Goal: Entertainment & Leisure: Consume media (video, audio)

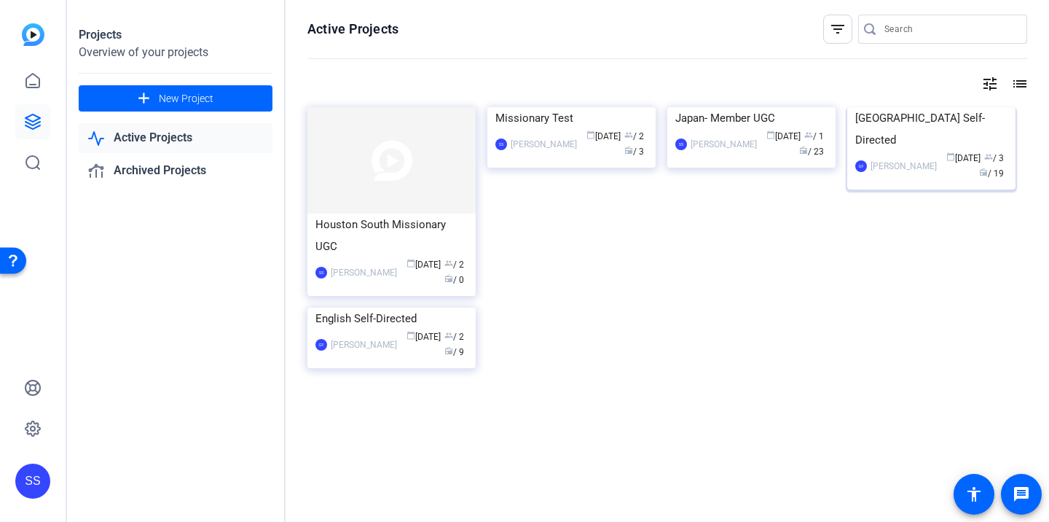
click at [902, 107] on img at bounding box center [931, 107] width 168 height 0
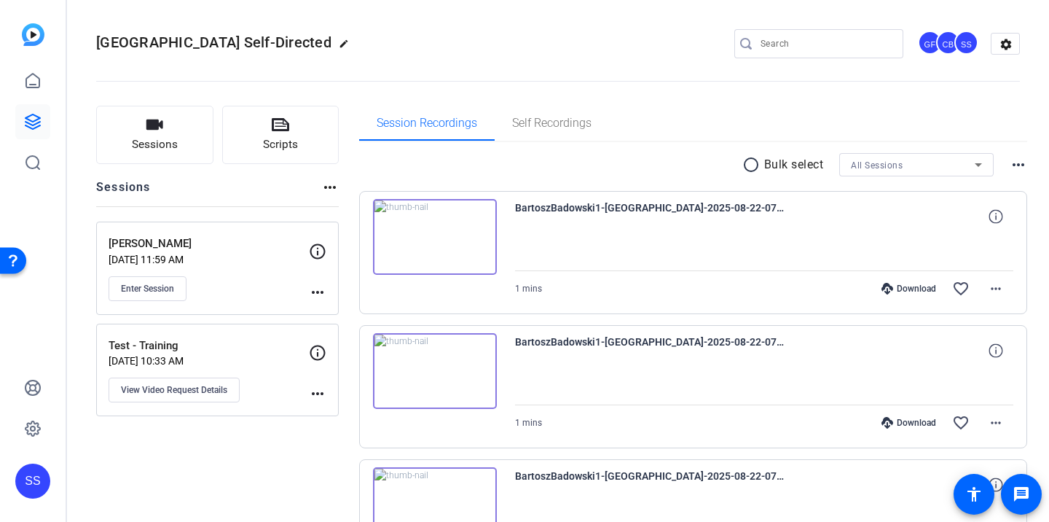
click at [247, 267] on div "[PERSON_NAME] [DATE] 11:59 AM Enter Session" at bounding box center [209, 268] width 200 height 66
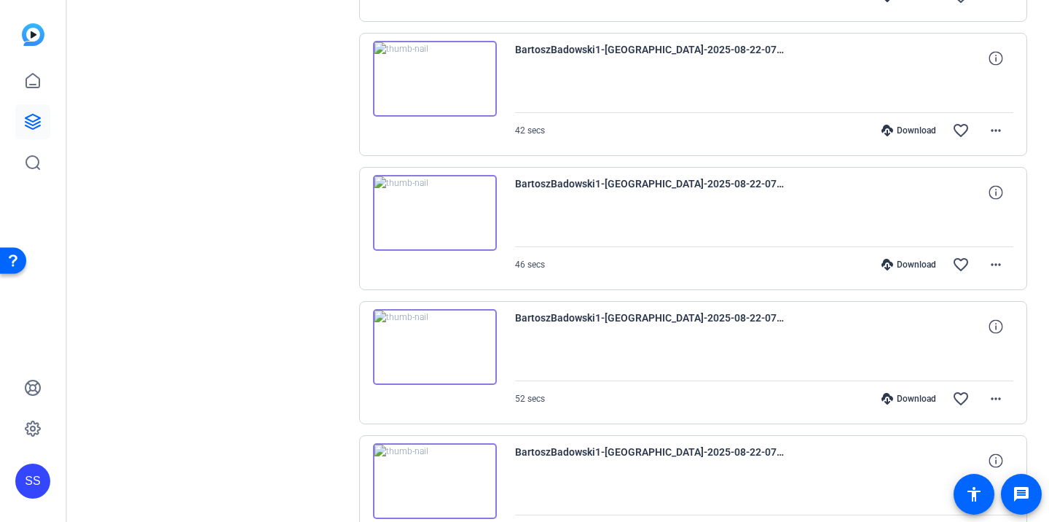
scroll to position [880, 0]
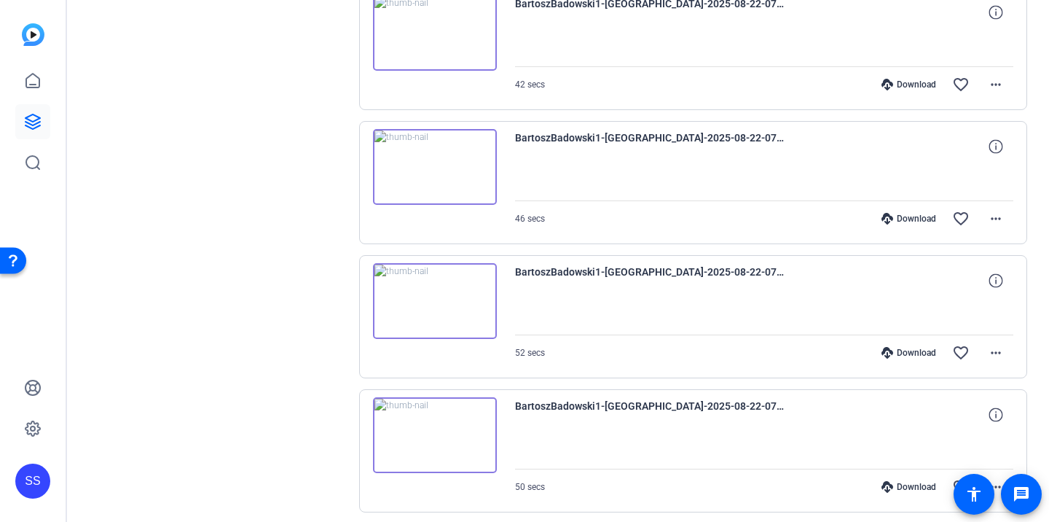
click at [465, 317] on img at bounding box center [435, 301] width 124 height 76
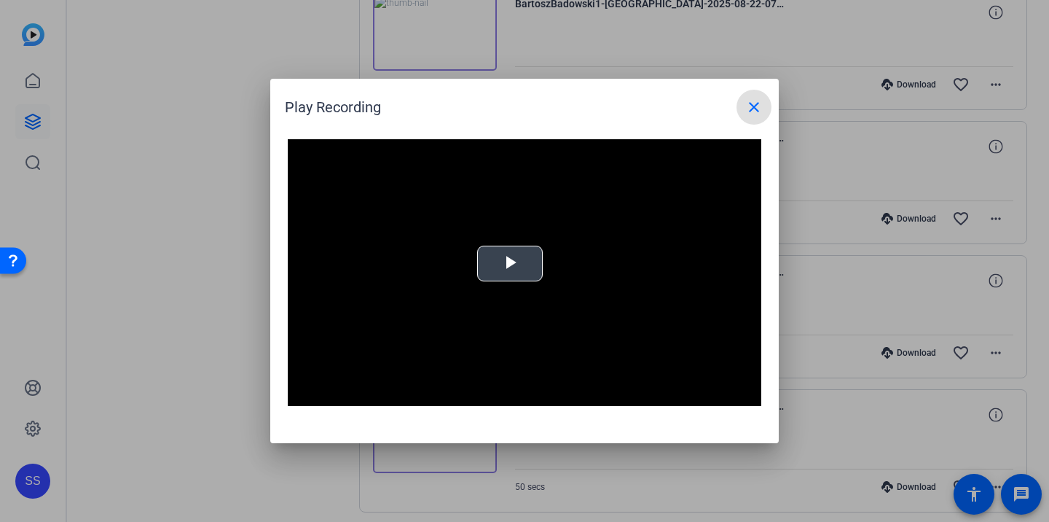
click at [510, 264] on span "Video Player" at bounding box center [510, 264] width 0 height 0
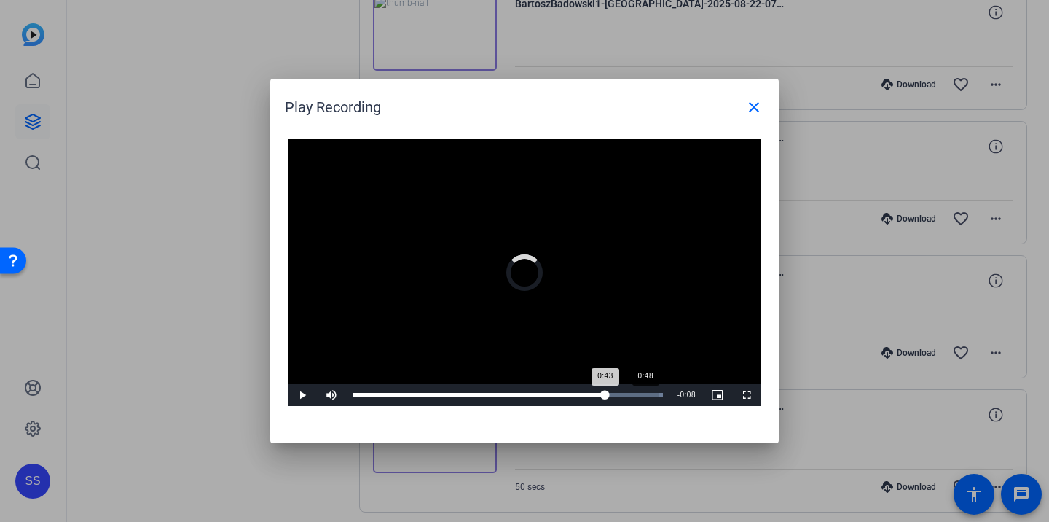
drag, startPoint x: 373, startPoint y: 394, endPoint x: 653, endPoint y: 385, distance: 279.9
click at [653, 385] on div "Loaded : 100.00% 0:48 0:43" at bounding box center [508, 395] width 324 height 22
click at [748, 102] on mat-icon "close" at bounding box center [753, 106] width 17 height 17
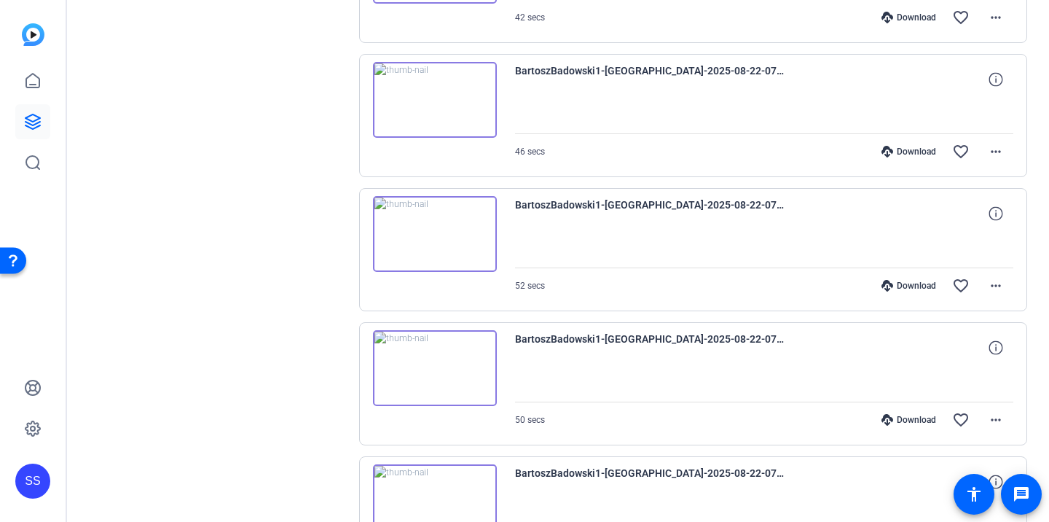
scroll to position [967, 0]
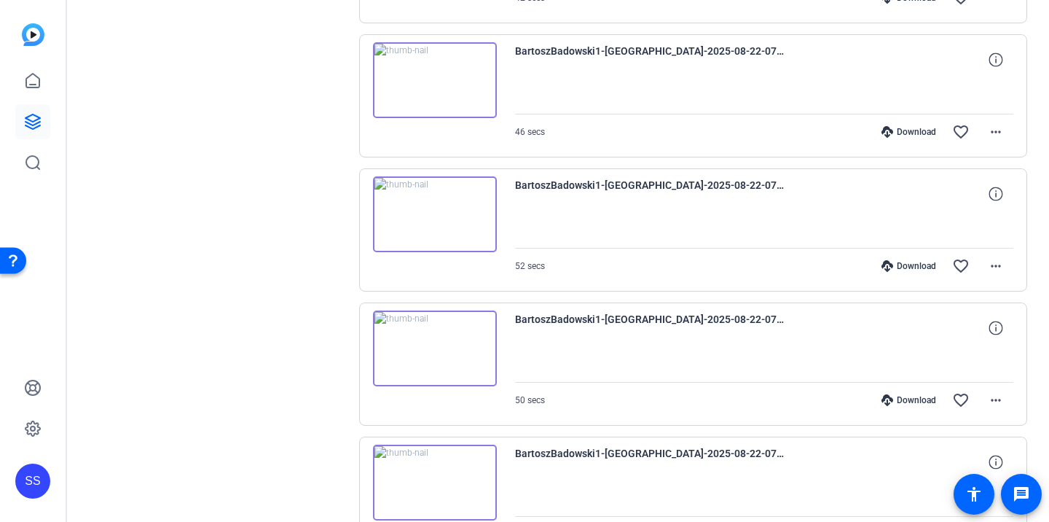
click at [450, 342] on img at bounding box center [435, 348] width 124 height 76
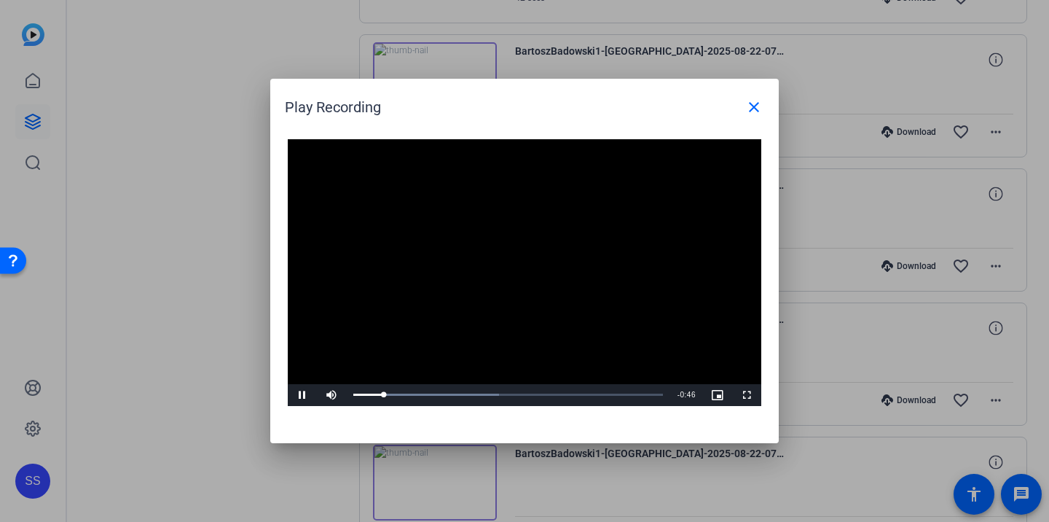
click at [496, 333] on video "Video Player" at bounding box center [525, 272] width 474 height 267
drag, startPoint x: 397, startPoint y: 397, endPoint x: 503, endPoint y: 397, distance: 105.6
click at [503, 397] on div "Loaded : 47.12% 0:24 0:24" at bounding box center [508, 395] width 324 height 22
click at [527, 391] on div "Loaded : 47.12% 0:28 0:25" at bounding box center [508, 395] width 324 height 22
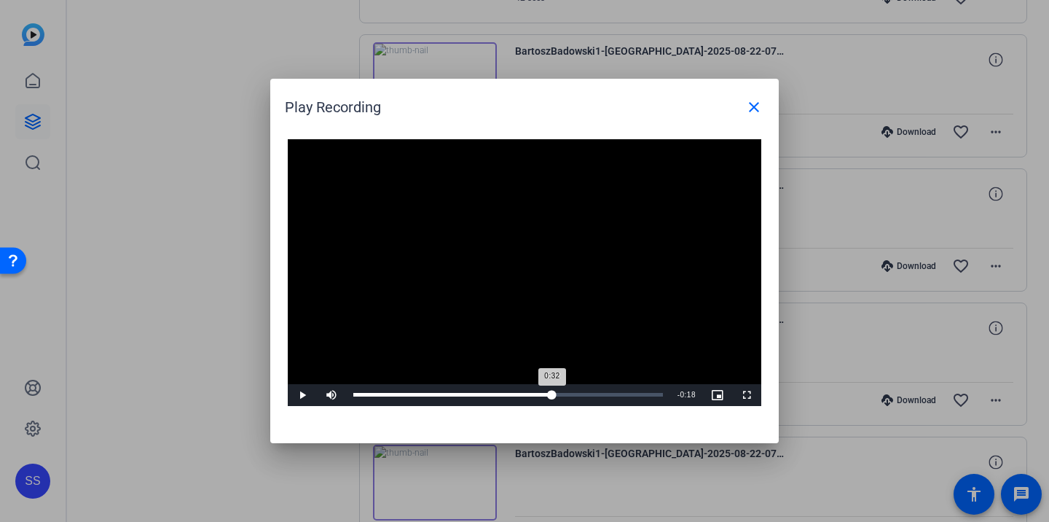
click at [552, 393] on div "Loaded : 47.12% 0:32 0:32" at bounding box center [508, 395] width 310 height 4
click at [576, 396] on div "Loaded : 47.12% 0:35 0:32" at bounding box center [508, 395] width 310 height 4
click at [604, 396] on div "Loaded : 47.12% 0:40 0:36" at bounding box center [508, 395] width 324 height 22
click at [761, 104] on mat-icon "close" at bounding box center [753, 106] width 17 height 17
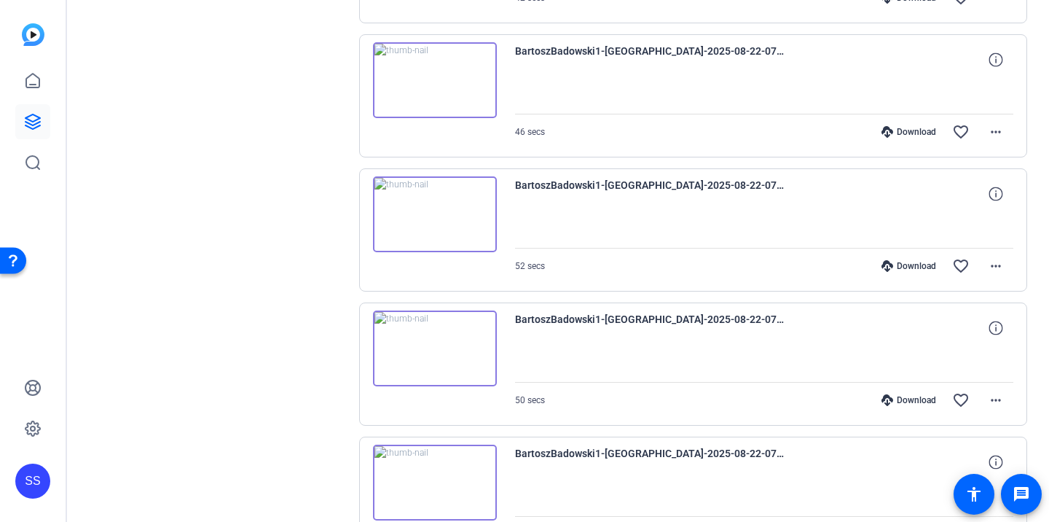
click at [481, 349] on img at bounding box center [435, 348] width 124 height 76
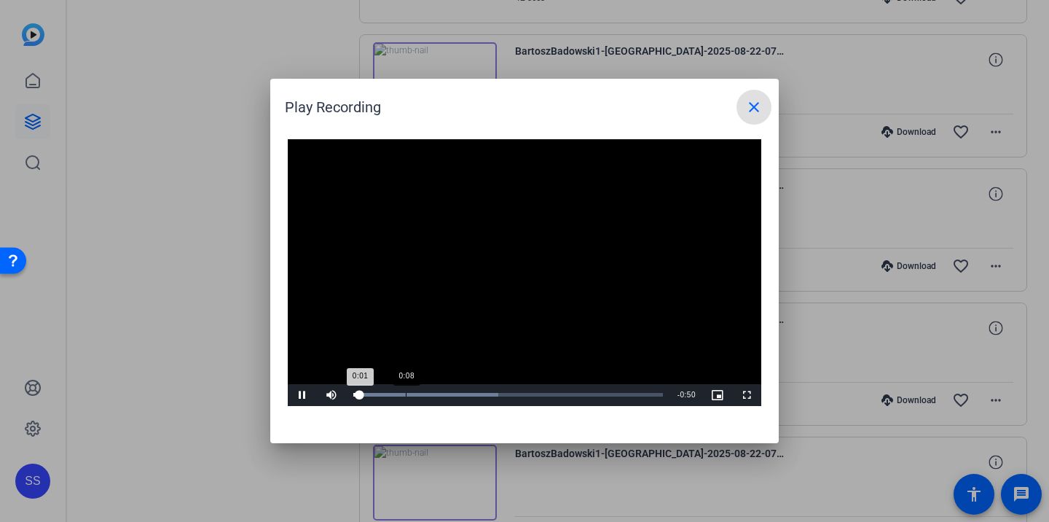
click at [406, 396] on div "Loaded : 46.92% 0:08 0:01" at bounding box center [508, 395] width 310 height 4
click at [440, 400] on div "Loaded : 73.60% 0:13 0:08" at bounding box center [508, 395] width 324 height 22
click at [477, 405] on div "Video Player is loading. Play Video Pause Mute Current Time 0:14 / Duration 0:5…" at bounding box center [524, 284] width 509 height 318
click at [479, 399] on div "Loaded : 73.60% 0:20 0:14" at bounding box center [508, 395] width 324 height 22
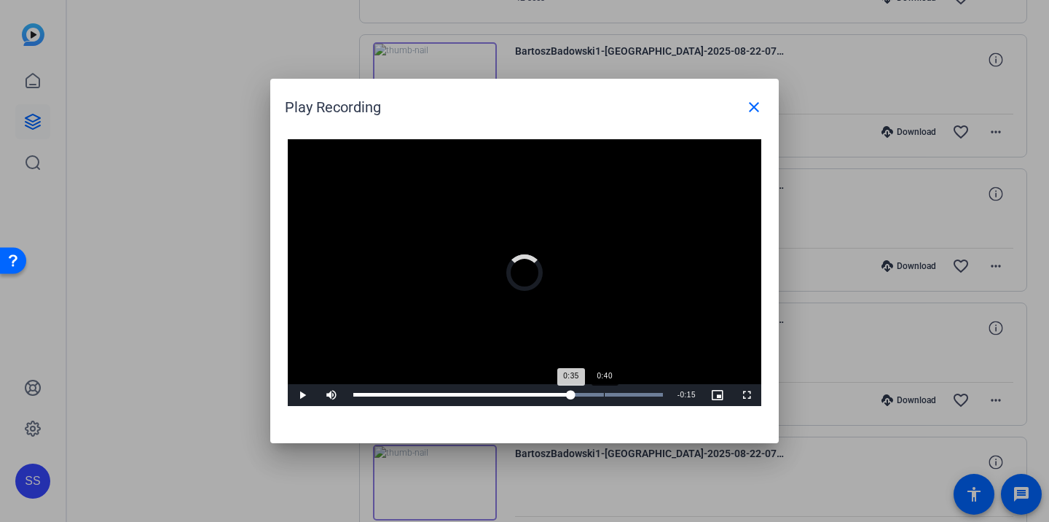
drag, startPoint x: 500, startPoint y: 398, endPoint x: 604, endPoint y: 391, distance: 104.4
click at [604, 391] on div "Loaded : 100.00% 0:40 0:35" at bounding box center [508, 395] width 324 height 22
click at [756, 110] on mat-icon "close" at bounding box center [753, 106] width 17 height 17
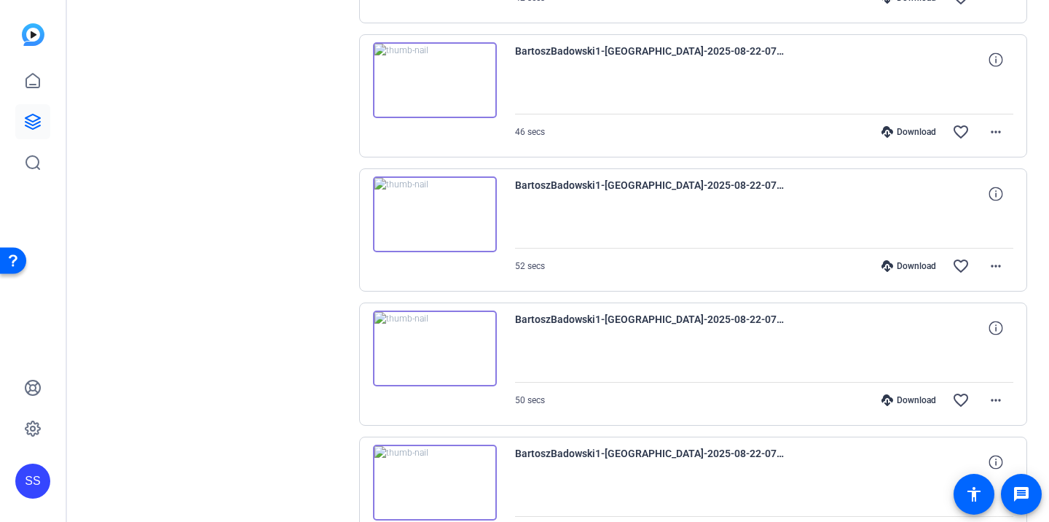
click at [455, 100] on img at bounding box center [435, 80] width 124 height 76
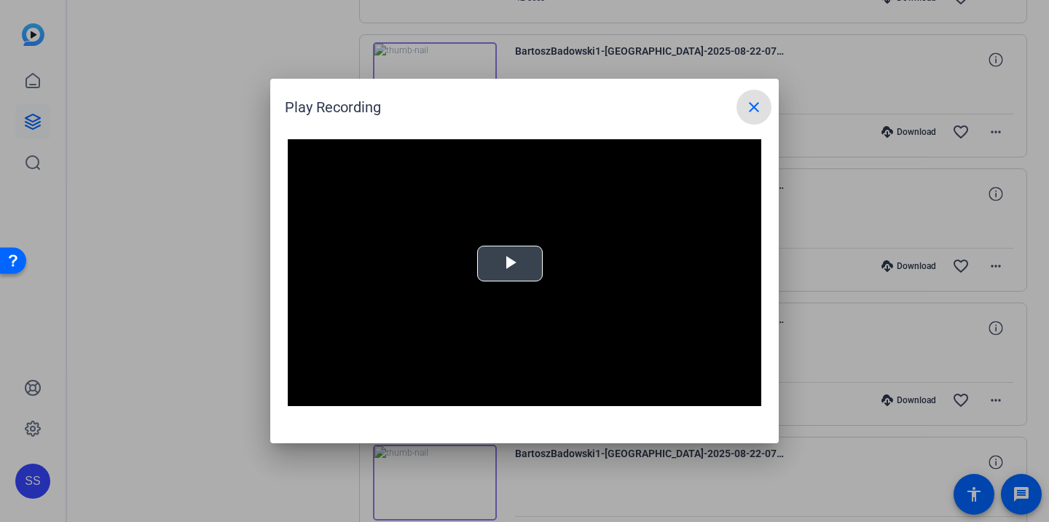
click at [510, 264] on span "Video Player" at bounding box center [510, 264] width 0 height 0
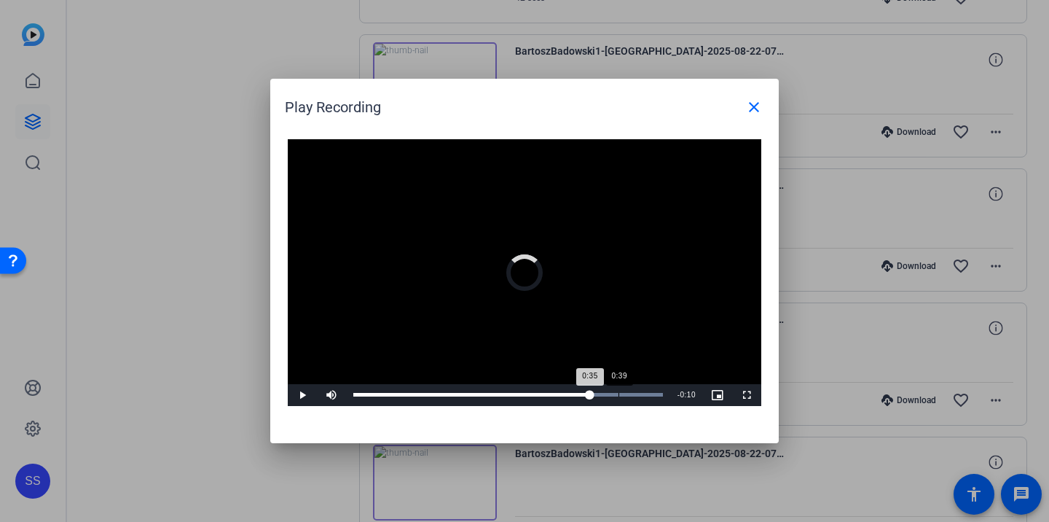
drag, startPoint x: 384, startPoint y: 391, endPoint x: 619, endPoint y: 389, distance: 235.3
click at [619, 389] on div "Loaded : 100.00% 0:39 0:35" at bounding box center [508, 395] width 324 height 22
click at [757, 119] on span at bounding box center [754, 107] width 35 height 35
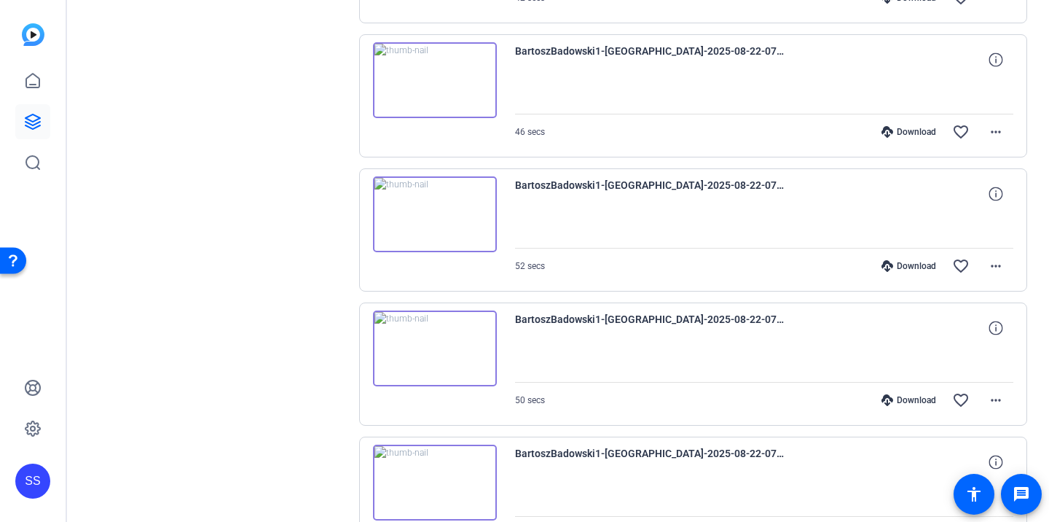
scroll to position [1096, 0]
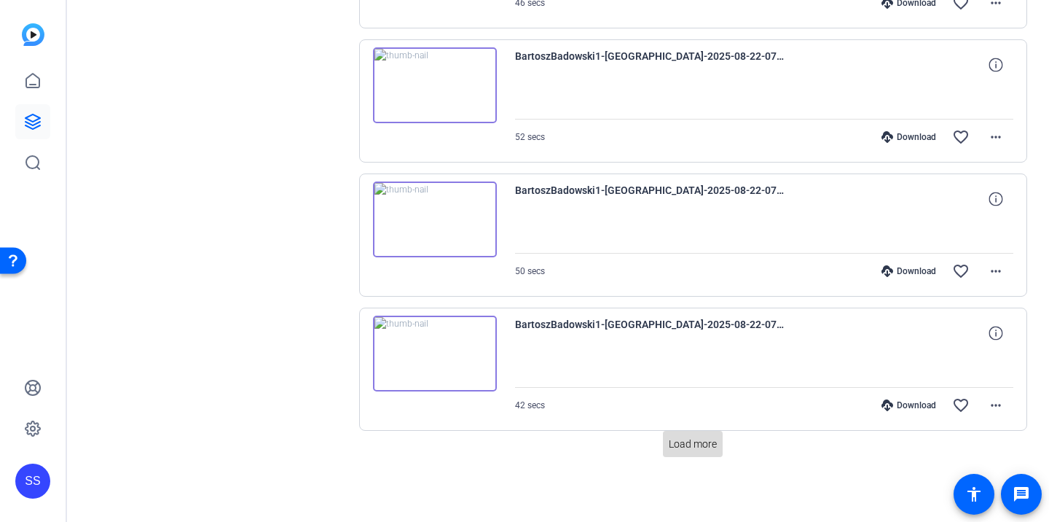
click at [707, 447] on span "Load more" at bounding box center [693, 443] width 48 height 15
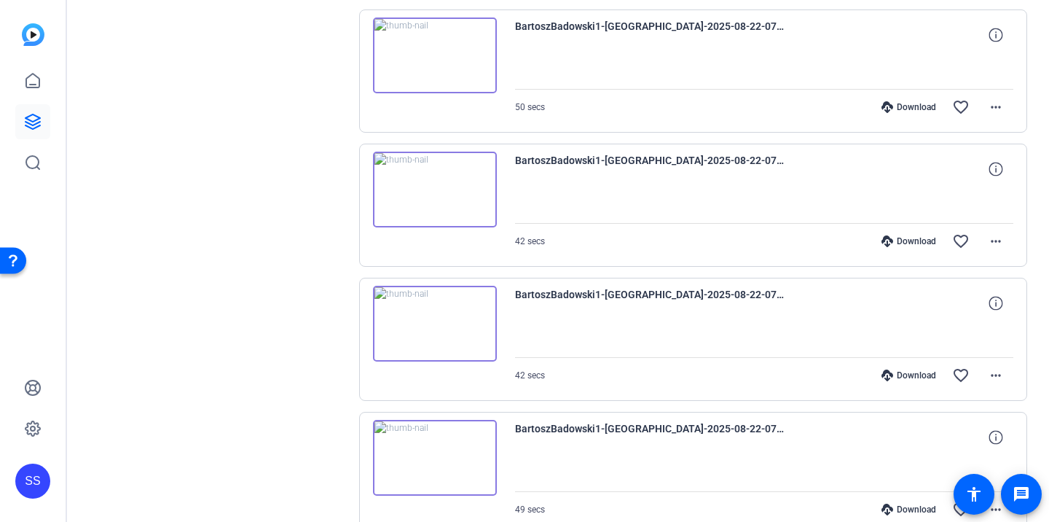
scroll to position [1243, 0]
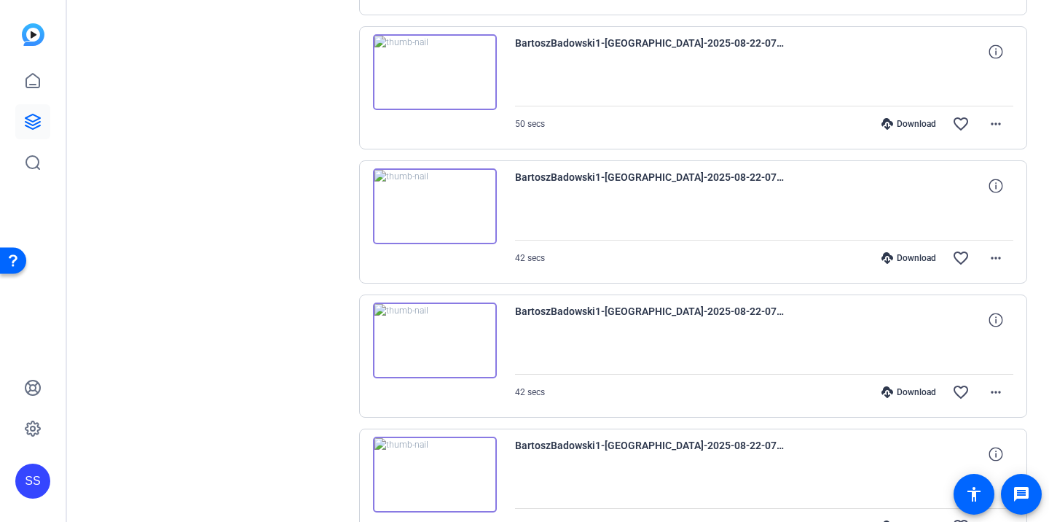
click at [470, 338] on img at bounding box center [435, 340] width 124 height 76
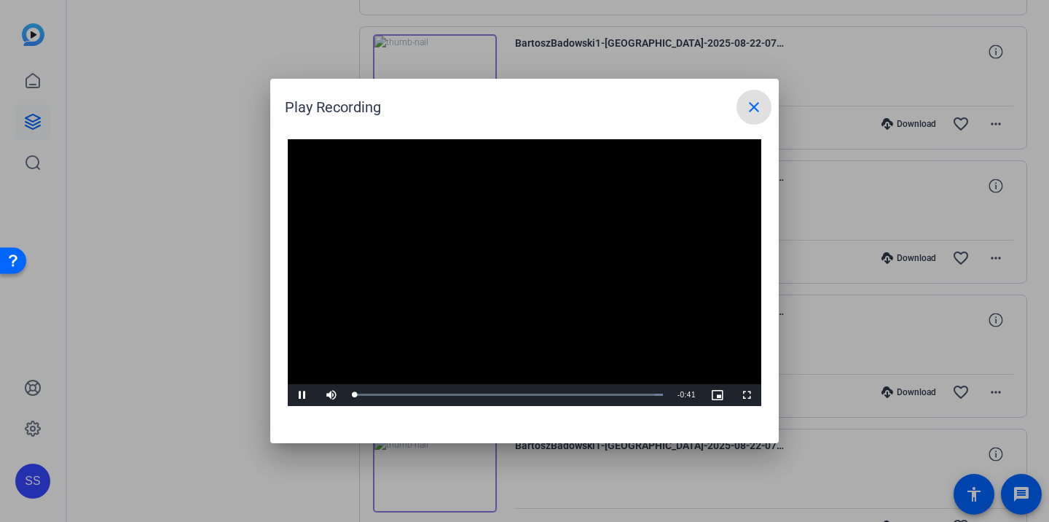
click at [513, 279] on video "Video Player" at bounding box center [525, 272] width 474 height 267
click at [513, 278] on video "Video Player" at bounding box center [525, 272] width 474 height 267
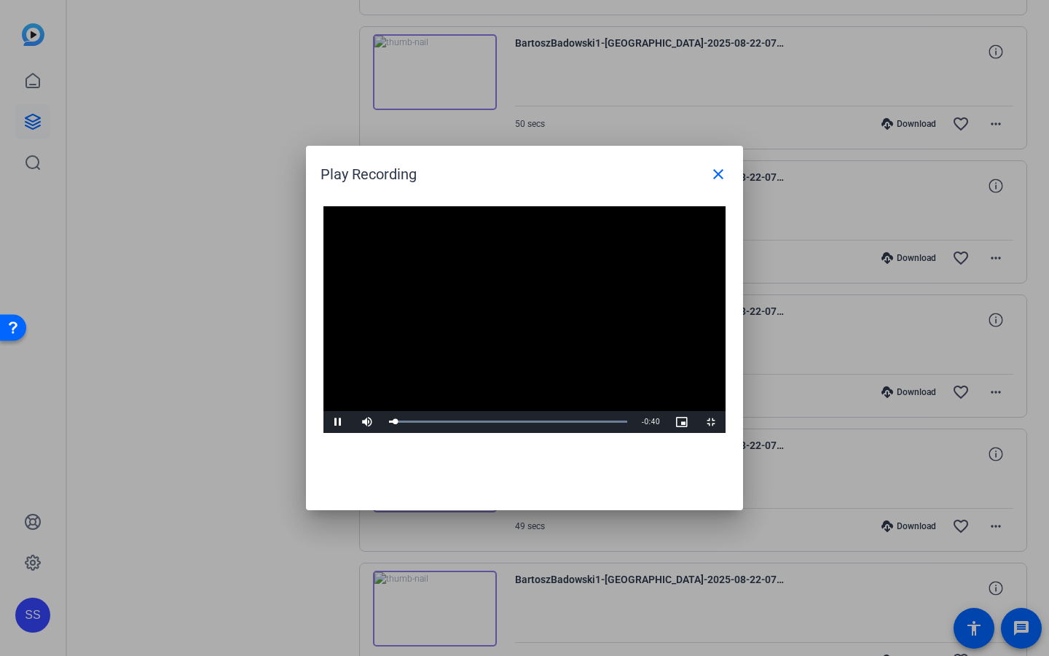
click at [441, 433] on video "Video Player" at bounding box center [525, 319] width 402 height 227
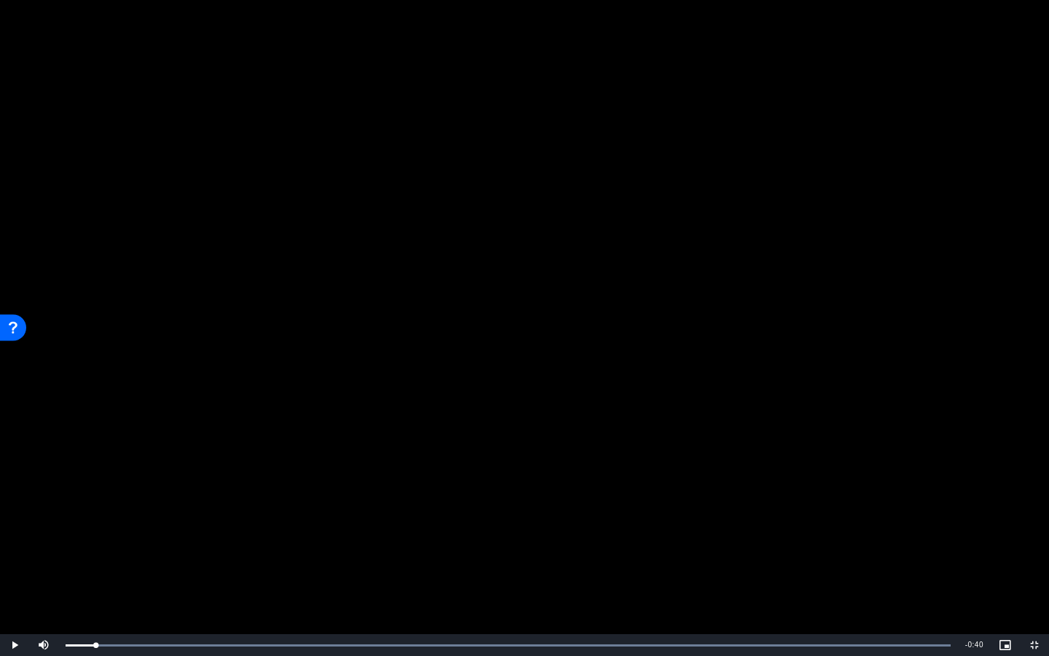
click at [441, 442] on video "Video Player" at bounding box center [524, 328] width 1049 height 656
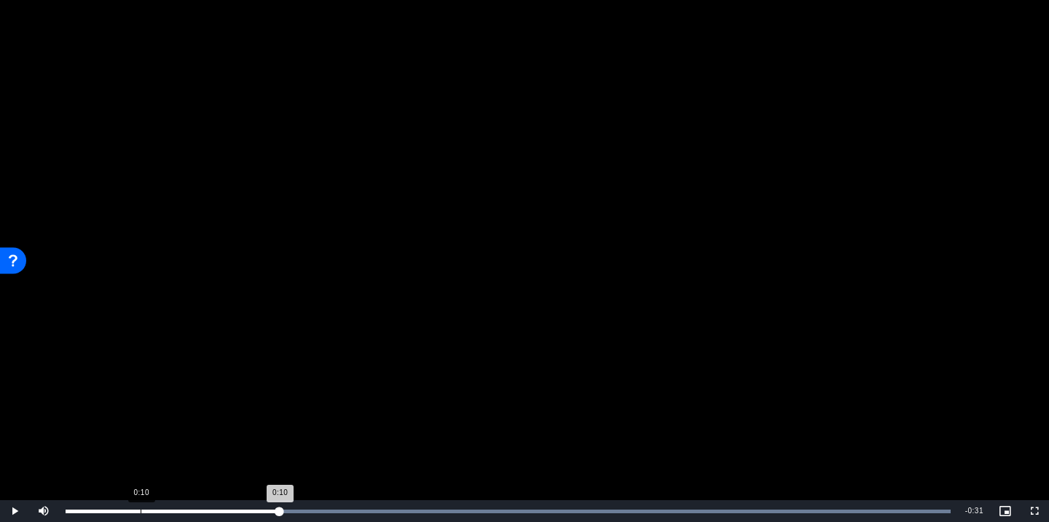
drag, startPoint x: 383, startPoint y: 394, endPoint x: 428, endPoint y: 394, distance: 45.2
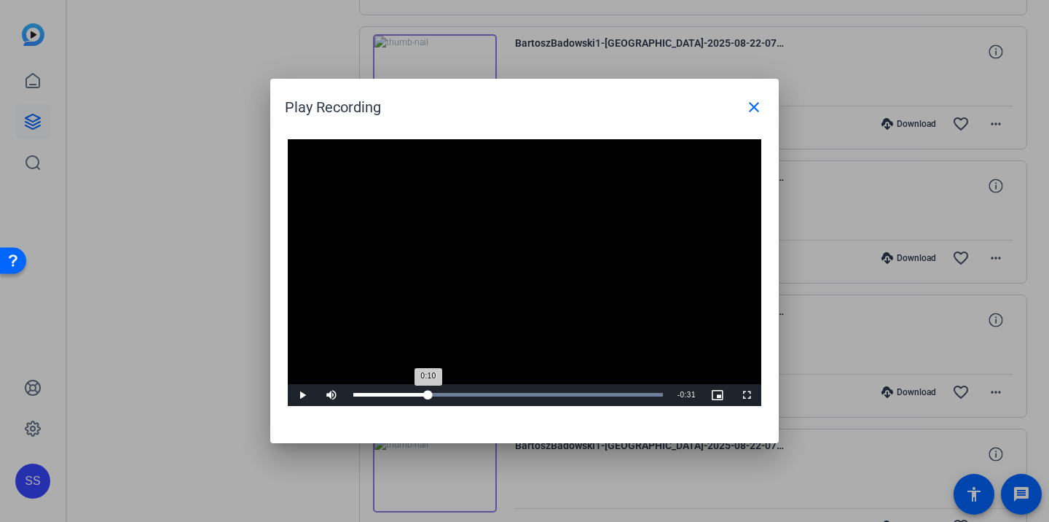
click at [428, 394] on div "Loaded : 100.00% 0:10 0:10" at bounding box center [508, 395] width 310 height 4
click at [757, 111] on mat-icon "close" at bounding box center [753, 106] width 17 height 17
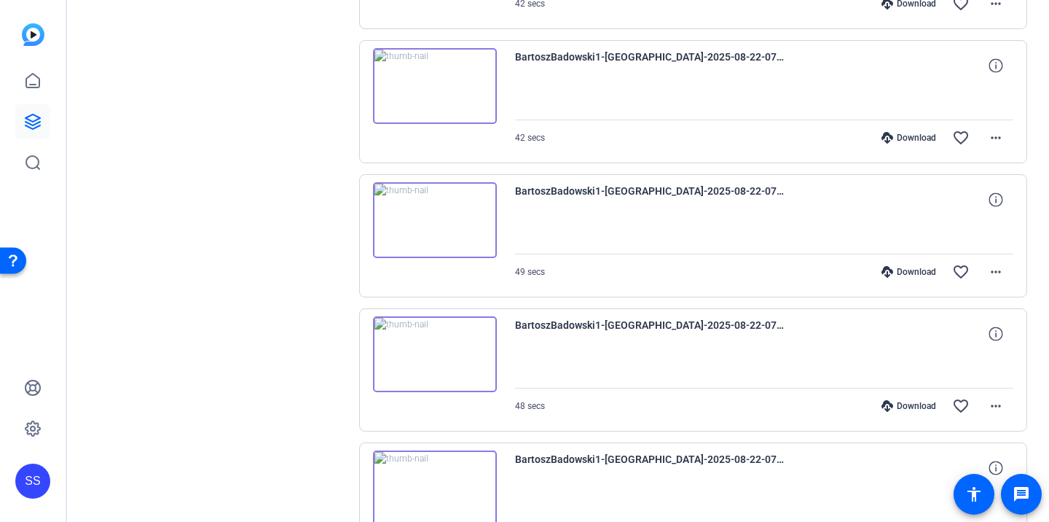
scroll to position [1504, 0]
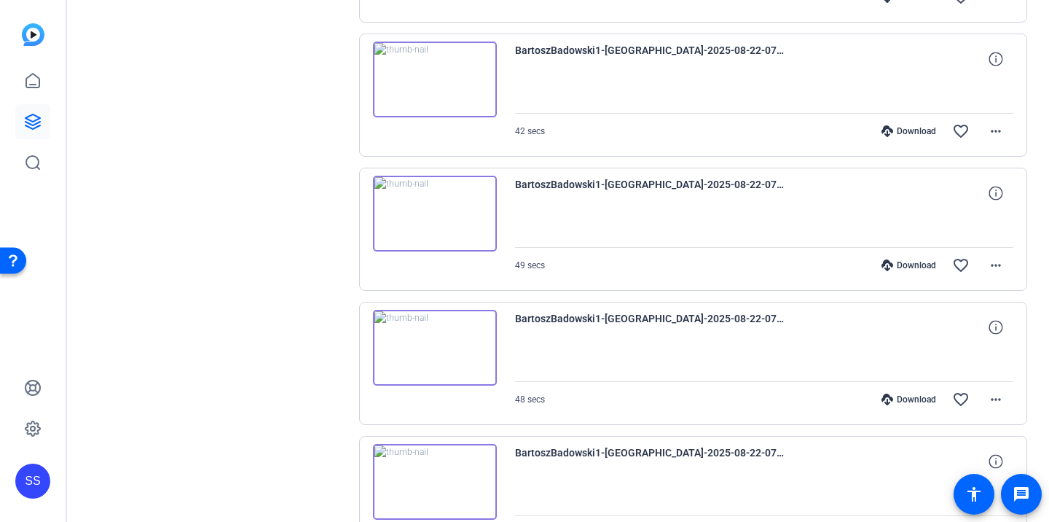
click at [486, 228] on img at bounding box center [435, 214] width 124 height 76
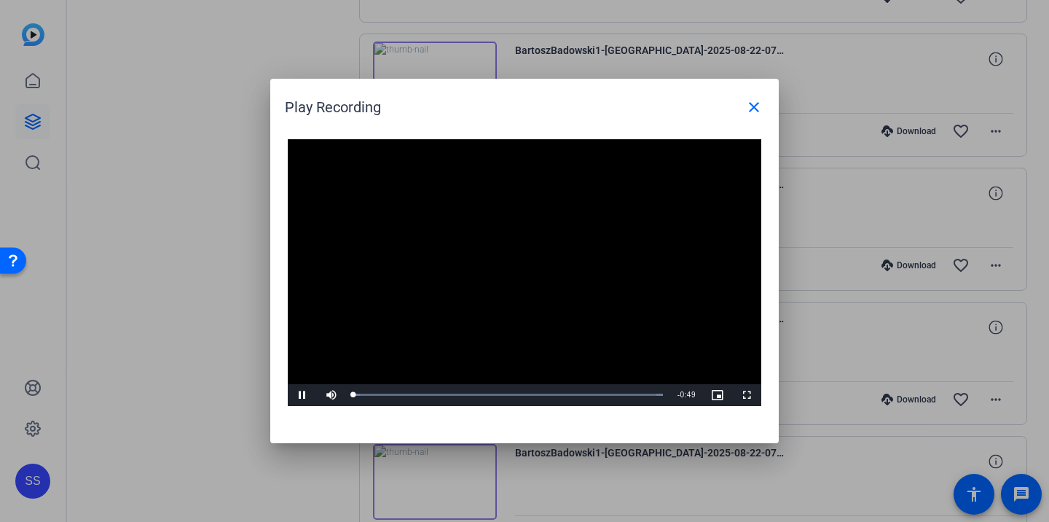
click at [506, 275] on div "Video Player is loading. Play Video Pause Mute Current Time 0:00 / Duration 0:4…" at bounding box center [525, 272] width 474 height 267
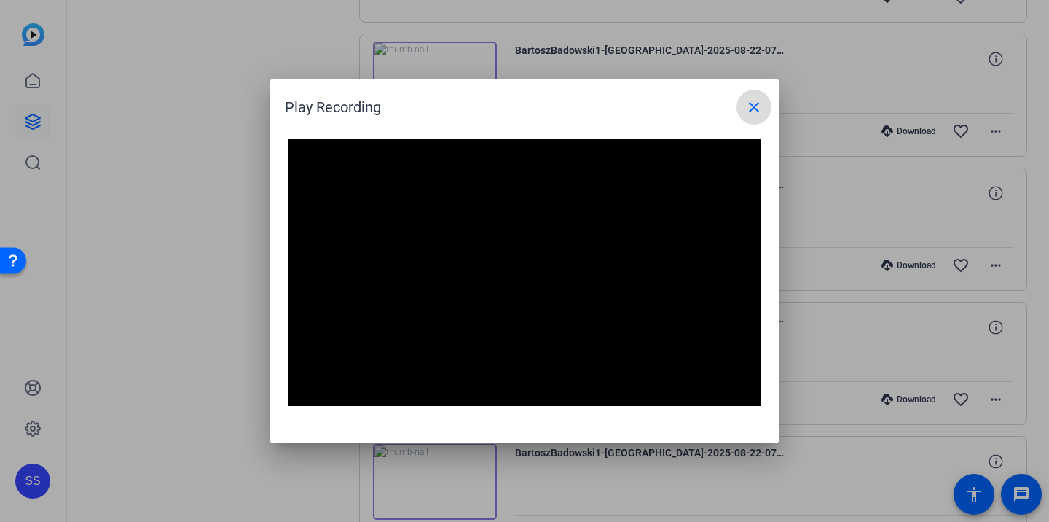
click at [756, 109] on mat-icon "close" at bounding box center [753, 106] width 17 height 17
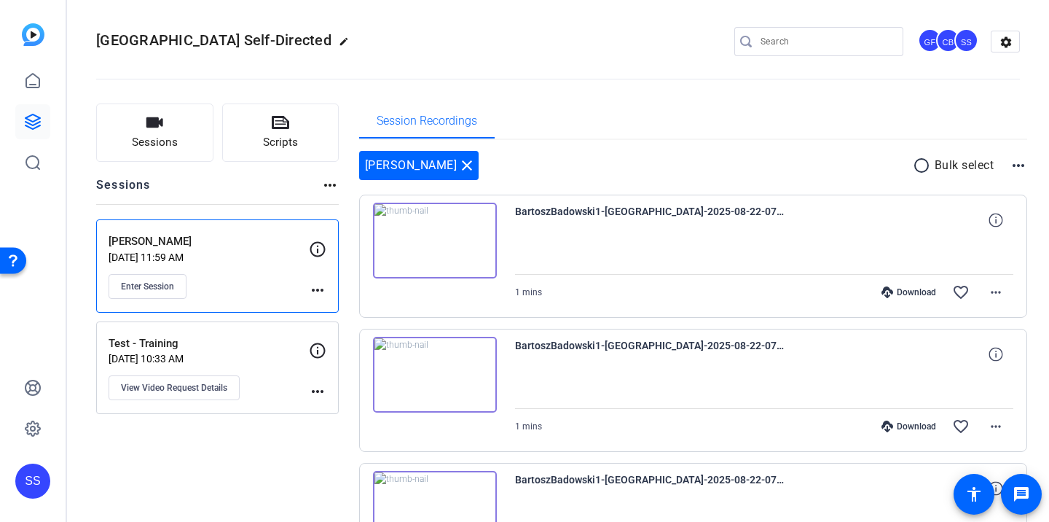
scroll to position [0, 0]
